Goal: Task Accomplishment & Management: Use online tool/utility

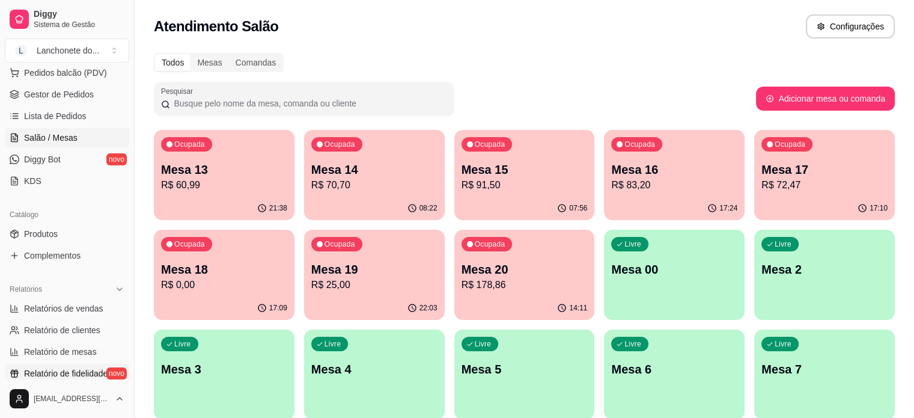
scroll to position [168, 0]
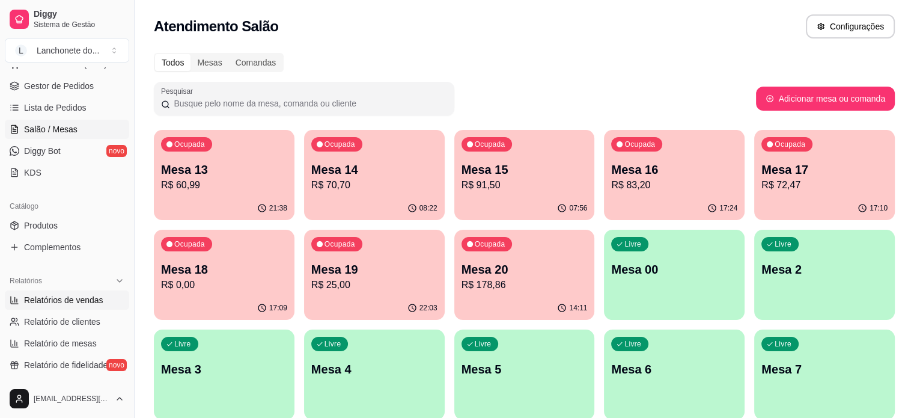
click at [92, 305] on link "Relatórios de vendas" at bounding box center [67, 299] width 124 height 19
select select "ALL"
select select "0"
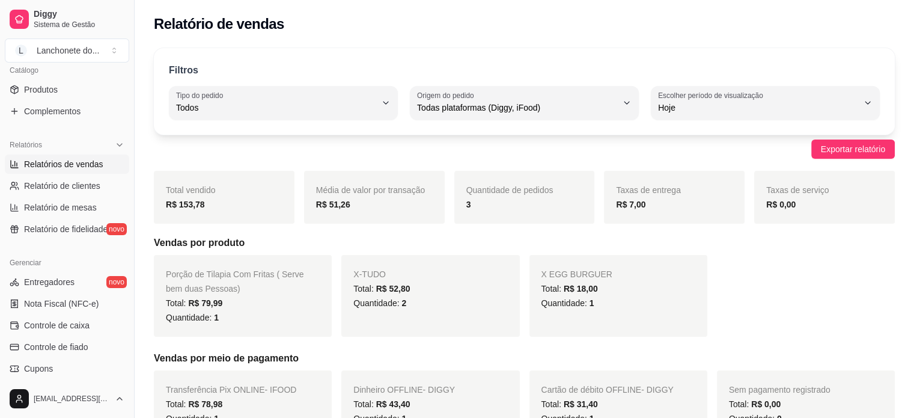
scroll to position [313, 0]
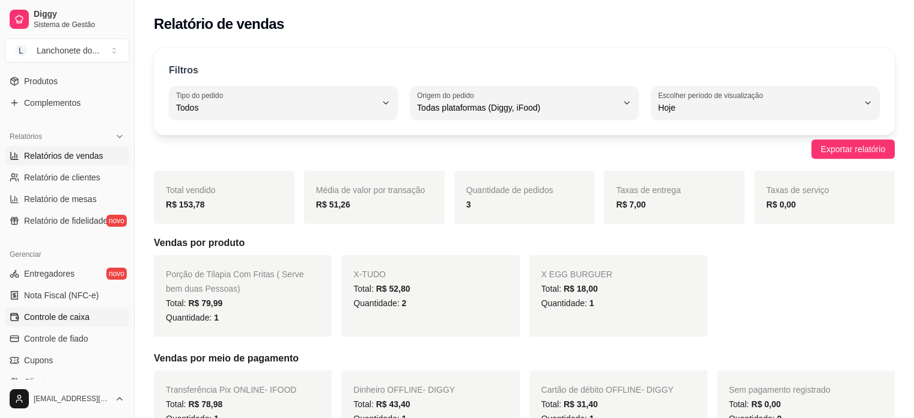
click at [78, 322] on span "Controle de caixa" at bounding box center [57, 317] width 66 height 12
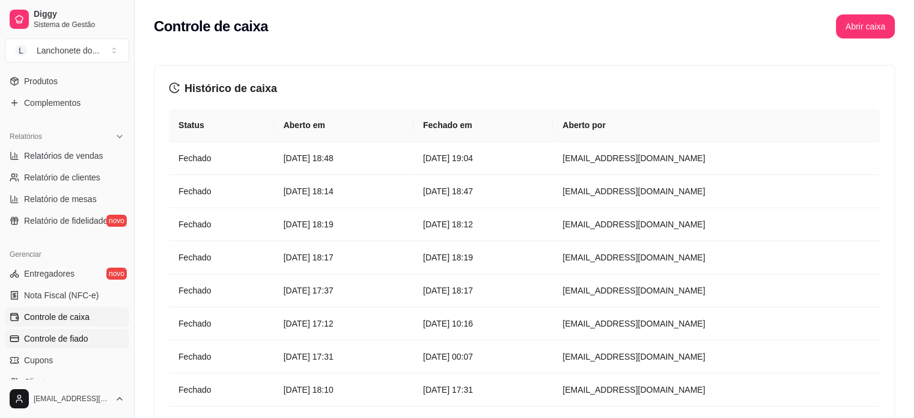
click at [82, 334] on span "Controle de fiado" at bounding box center [56, 338] width 64 height 12
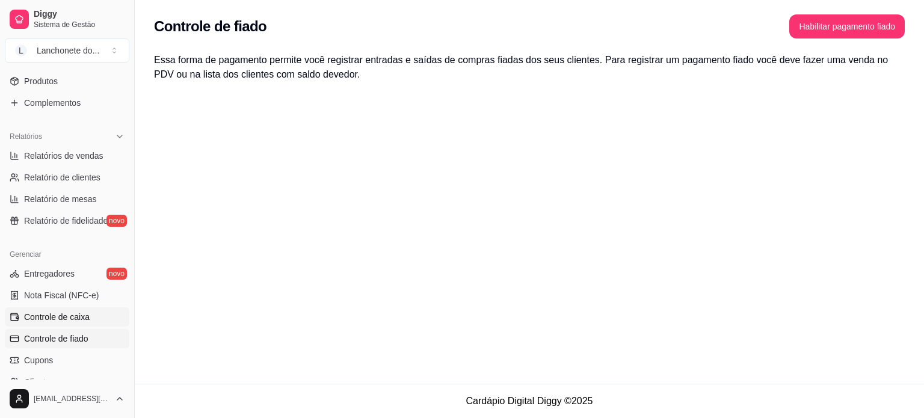
click at [95, 316] on link "Controle de caixa" at bounding box center [67, 316] width 124 height 19
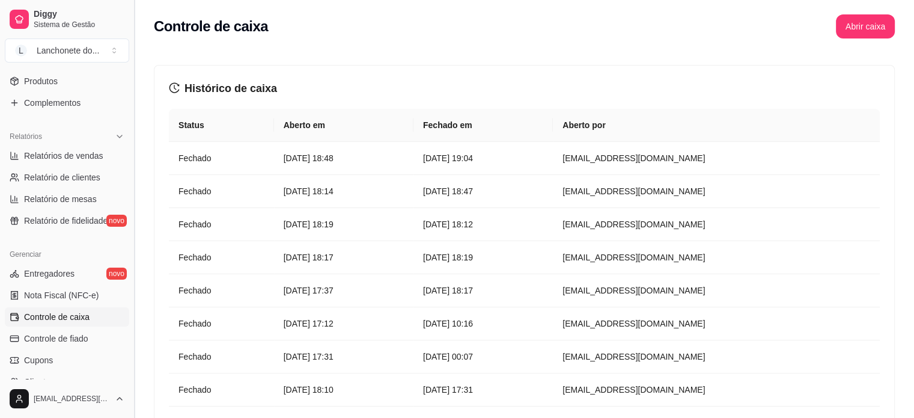
drag, startPoint x: 132, startPoint y: 286, endPoint x: 132, endPoint y: 277, distance: 9.0
click at [132, 277] on button "Toggle Sidebar" at bounding box center [134, 209] width 10 height 418
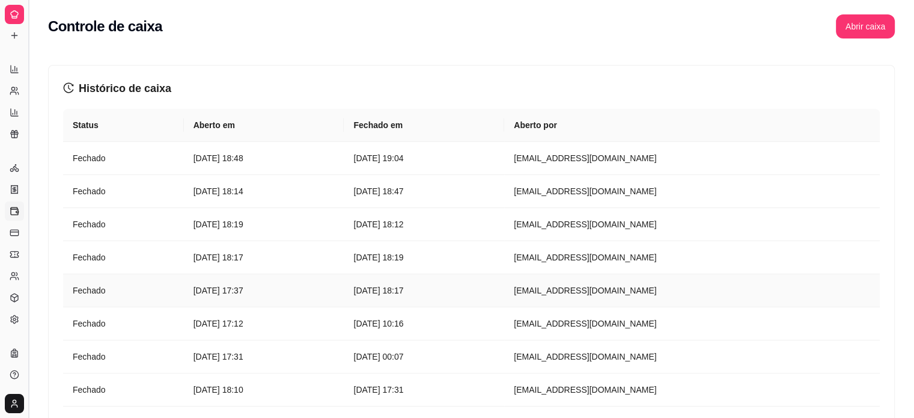
scroll to position [200, 0]
click at [29, 271] on button "Toggle Sidebar" at bounding box center [28, 209] width 10 height 418
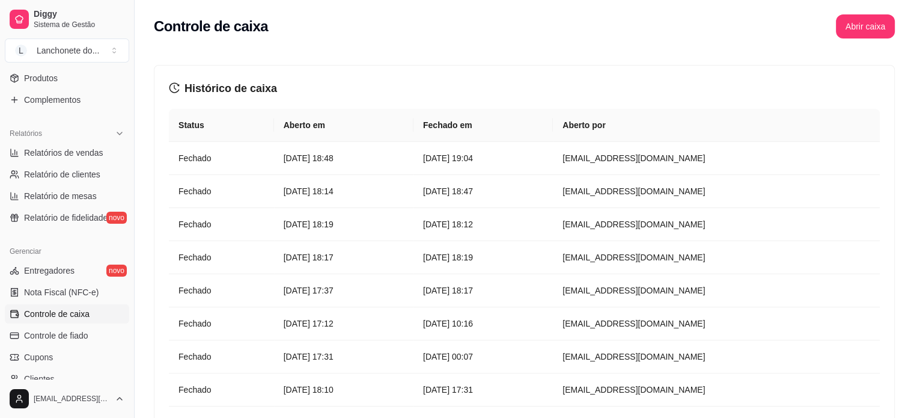
scroll to position [337, 0]
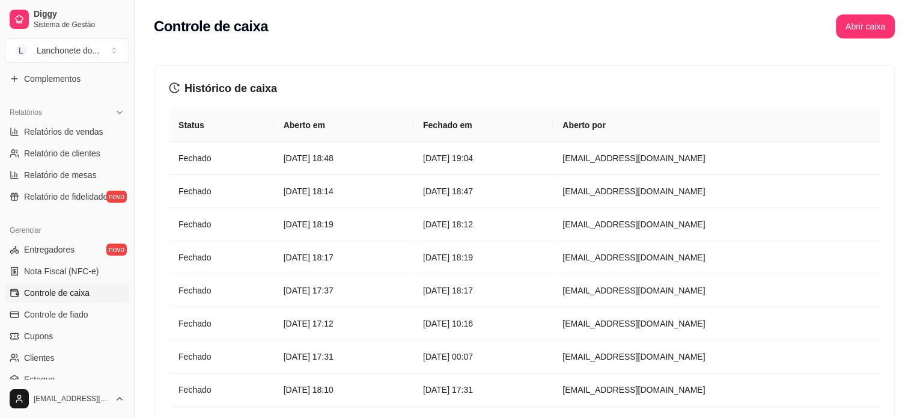
drag, startPoint x: 130, startPoint y: 318, endPoint x: 128, endPoint y: 341, distance: 22.9
click at [128, 341] on div "Diggy Sistema de Gestão L Lanchonete do ... Loja aberta Diggy Bot até 08/09 Ace…" at bounding box center [67, 209] width 134 height 418
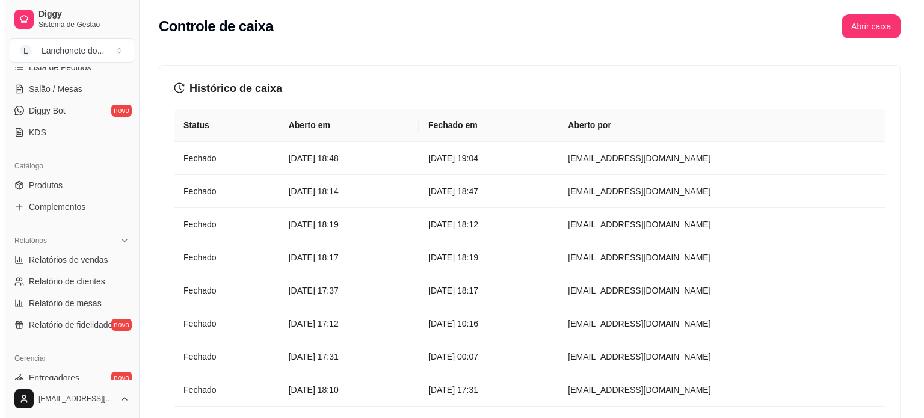
scroll to position [206, 0]
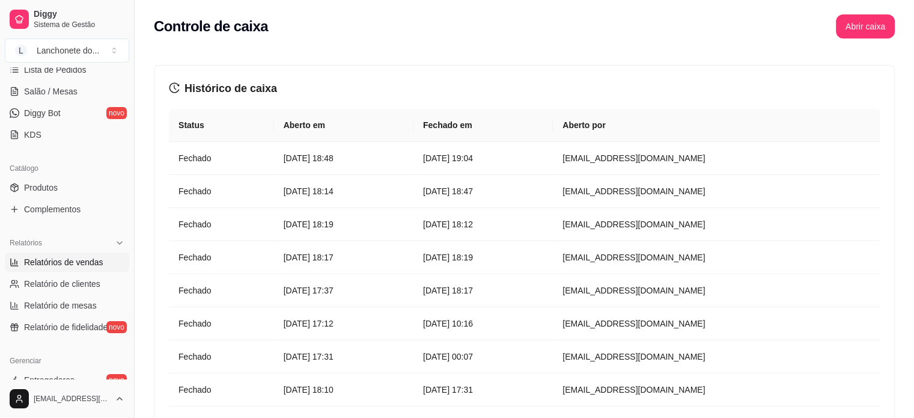
click at [91, 265] on span "Relatórios de vendas" at bounding box center [63, 262] width 79 height 12
select select "ALL"
select select "0"
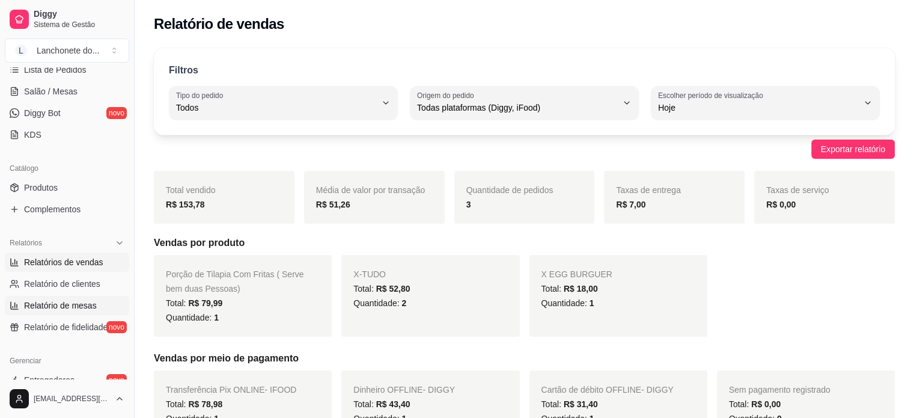
click at [81, 304] on span "Relatório de mesas" at bounding box center [60, 305] width 73 height 12
select select "TOTAL_OF_ORDERS"
select select "7"
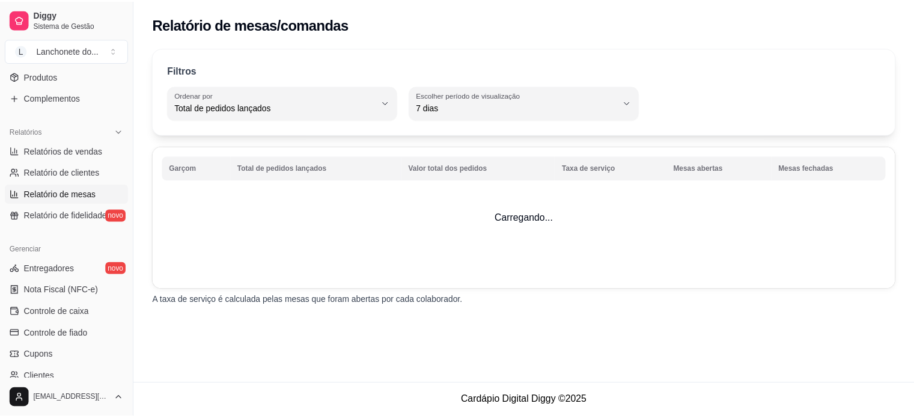
scroll to position [321, 0]
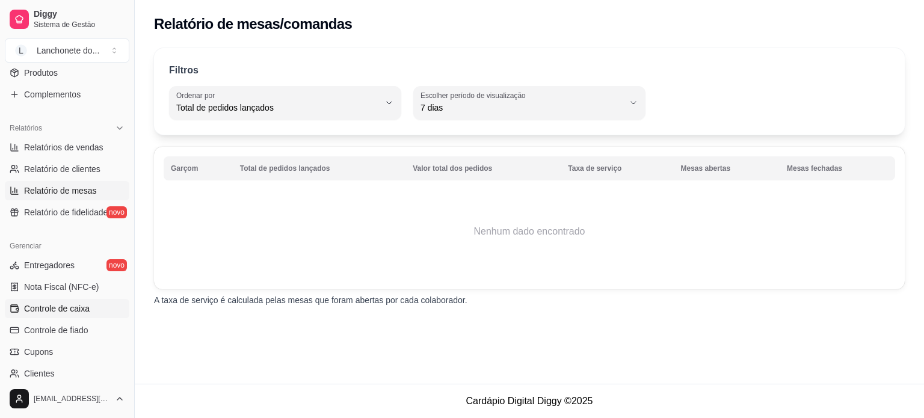
click at [66, 307] on span "Controle de caixa" at bounding box center [57, 308] width 66 height 12
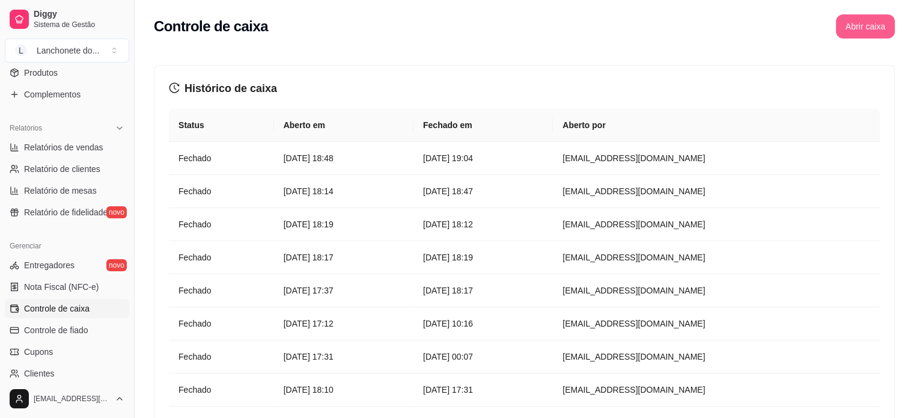
click at [861, 28] on button "Abrir caixa" at bounding box center [865, 26] width 59 height 24
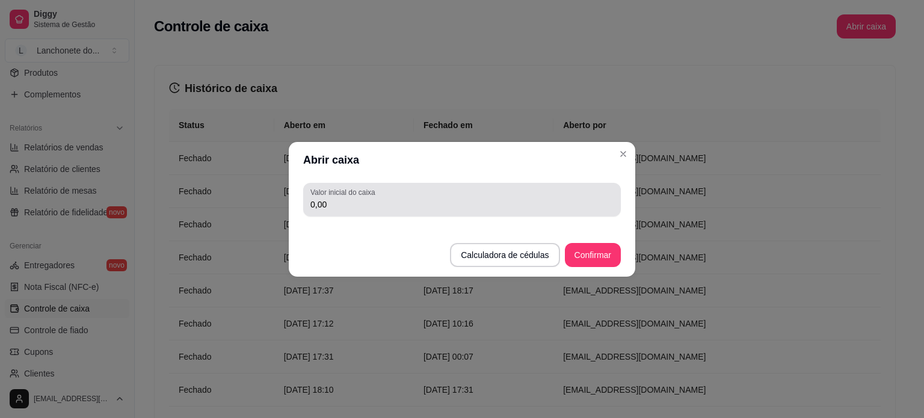
click at [402, 194] on div "0,00" at bounding box center [461, 200] width 303 height 24
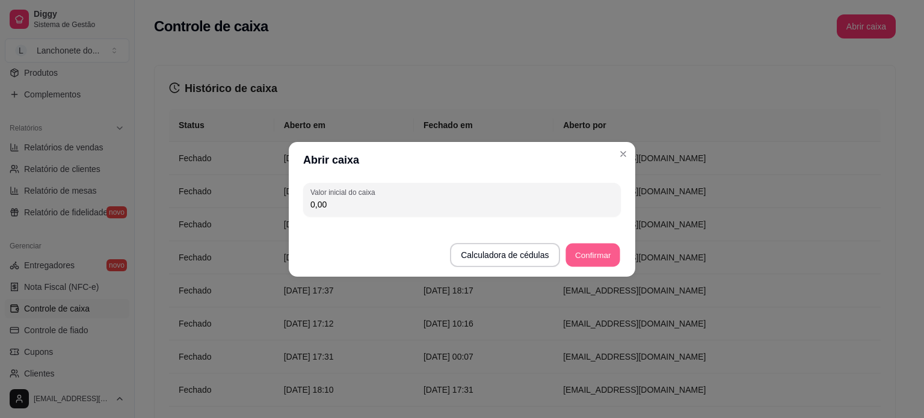
click at [599, 259] on button "Confirmar" at bounding box center [592, 254] width 55 height 23
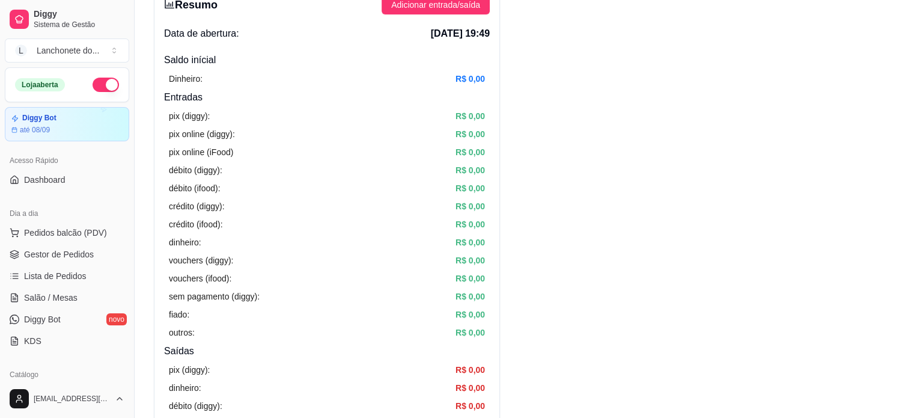
scroll to position [76, 0]
